Goal: Task Accomplishment & Management: Manage account settings

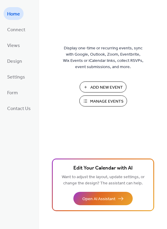
click at [108, 102] on span "Manage Events" at bounding box center [106, 102] width 33 height 6
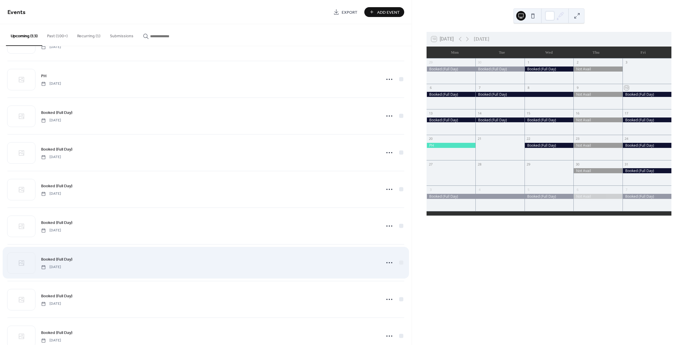
scroll to position [195, 0]
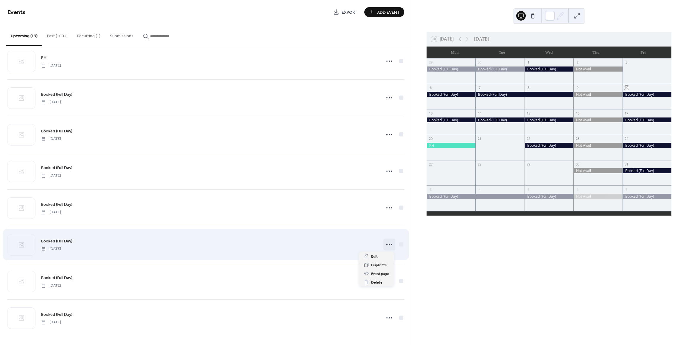
click at [389, 243] on icon at bounding box center [390, 245] width 10 height 10
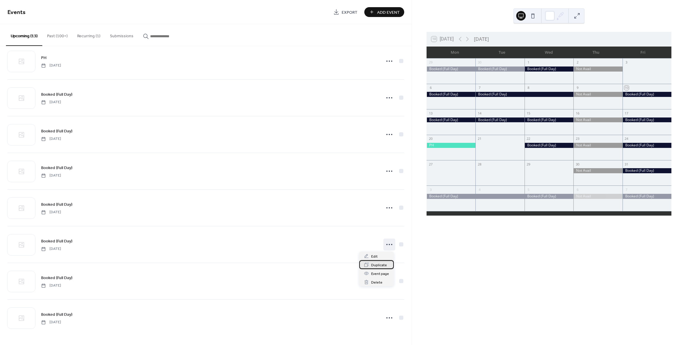
click at [383, 264] on span "Duplicate" at bounding box center [379, 265] width 16 height 6
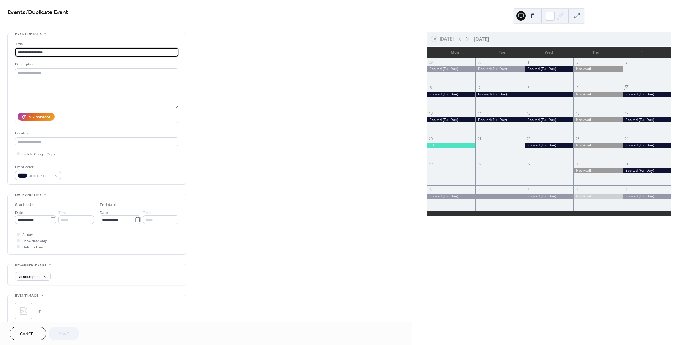
click at [468, 38] on icon at bounding box center [467, 38] width 7 height 7
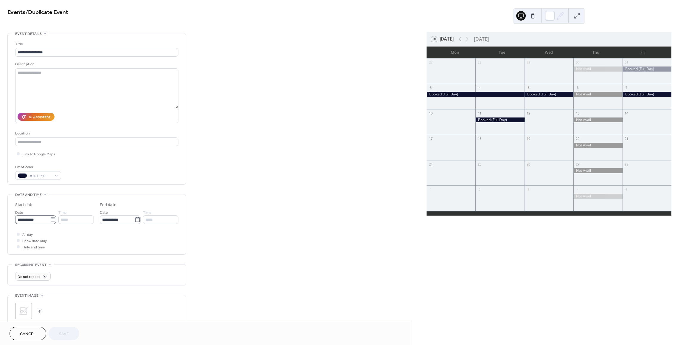
click at [52, 220] on icon at bounding box center [53, 220] width 6 height 6
click at [50, 220] on input "**********" at bounding box center [32, 219] width 35 height 9
click at [55, 271] on td "12" at bounding box center [53, 272] width 10 height 9
type input "**********"
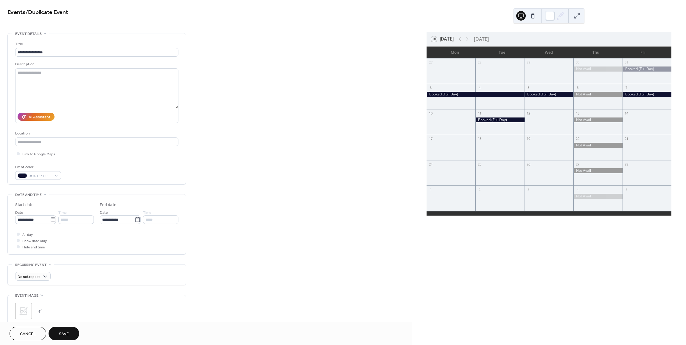
drag, startPoint x: 74, startPoint y: 338, endPoint x: 70, endPoint y: 336, distance: 4.3
click at [70, 336] on button "Save" at bounding box center [64, 333] width 31 height 13
